Goal: Task Accomplishment & Management: Manage account settings

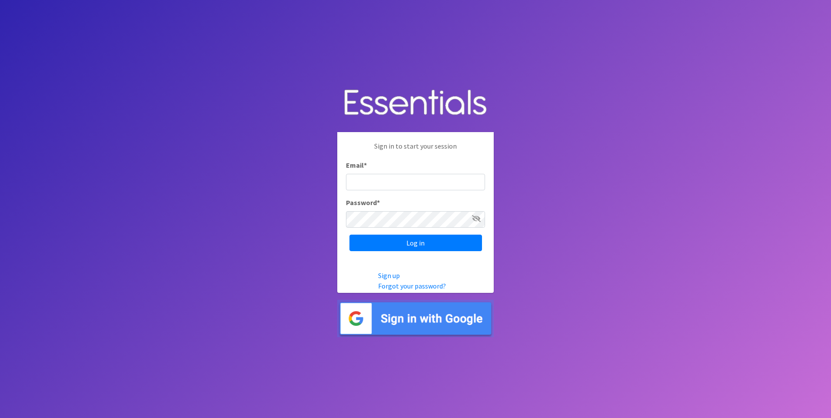
click at [366, 177] on input "Email *" at bounding box center [415, 182] width 139 height 17
type input "aornelas@capoc.org"
click at [350, 235] on input "Log in" at bounding box center [416, 243] width 133 height 17
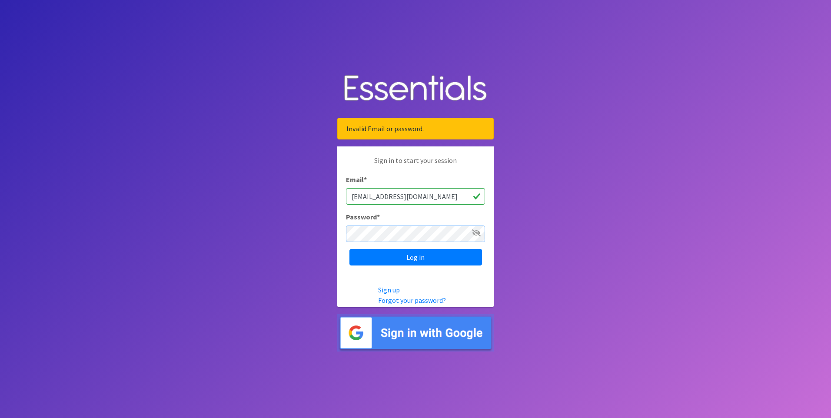
click at [350, 249] on input "Log in" at bounding box center [416, 257] width 133 height 17
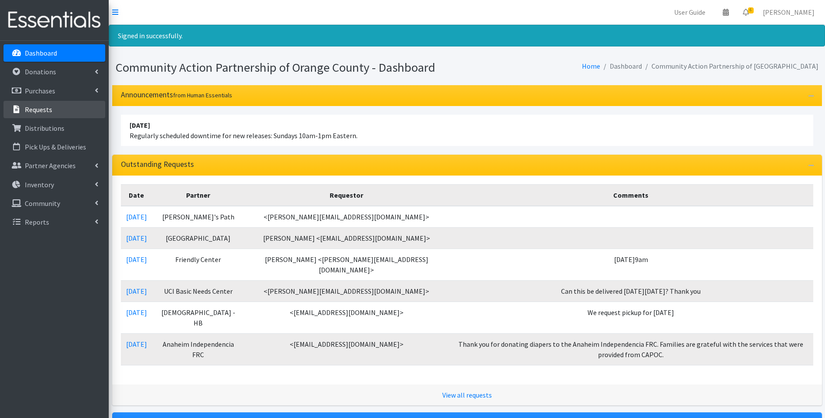
click at [34, 105] on p "Requests" at bounding box center [38, 109] width 27 height 9
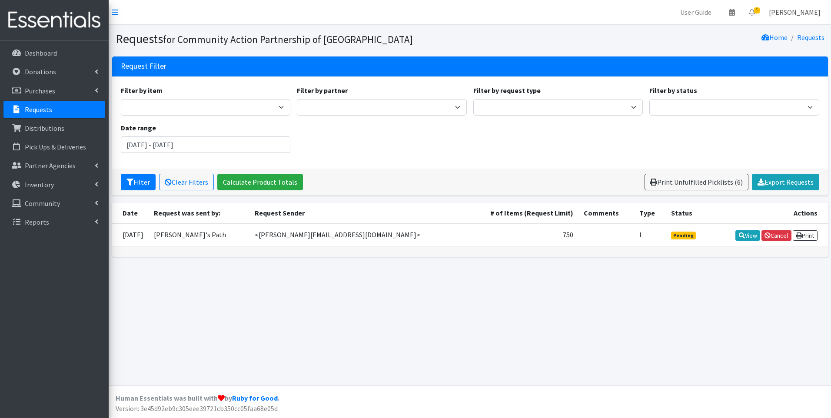
click at [783, 14] on link "[PERSON_NAME]" at bounding box center [795, 11] width 66 height 17
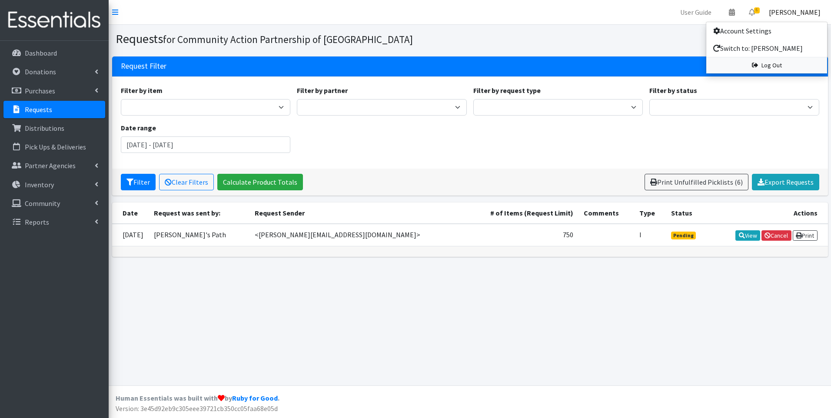
click at [768, 61] on link "Log Out" at bounding box center [766, 65] width 121 height 16
